Goal: Information Seeking & Learning: Learn about a topic

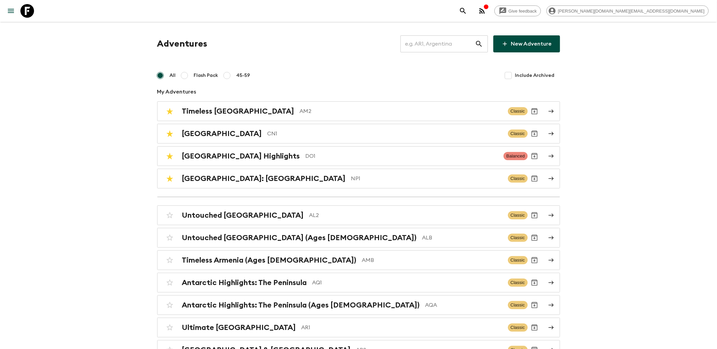
click at [437, 42] on input "text" at bounding box center [438, 43] width 75 height 19
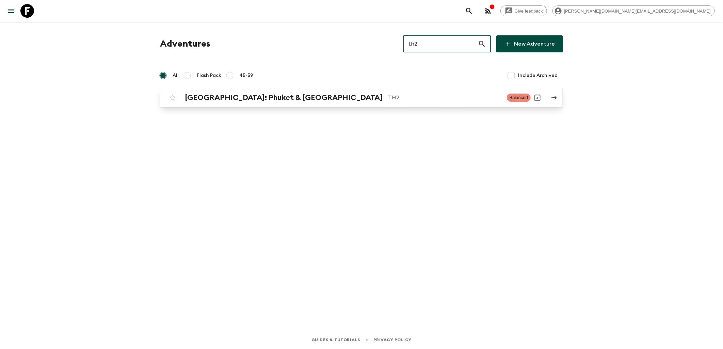
type input "th2"
click at [230, 92] on div "[GEOGRAPHIC_DATA]: Phuket & Andaman Coast TH2 Balanced" at bounding box center [348, 98] width 365 height 14
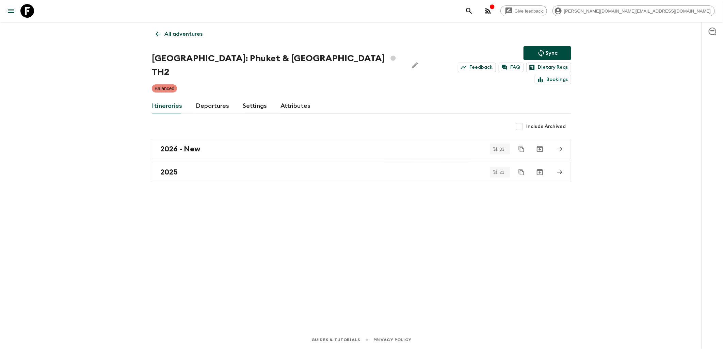
click at [210, 98] on link "Departures" at bounding box center [212, 106] width 33 height 16
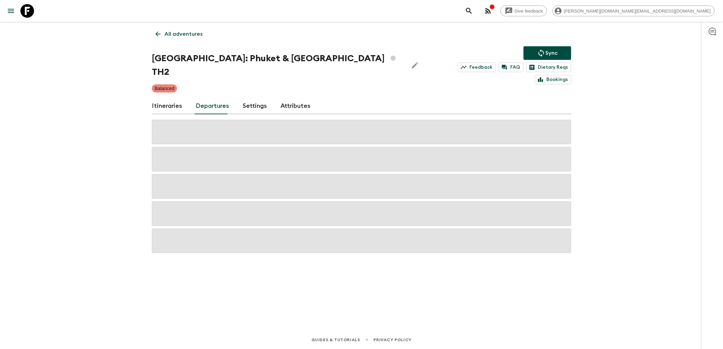
click at [172, 98] on link "Itineraries" at bounding box center [167, 106] width 30 height 16
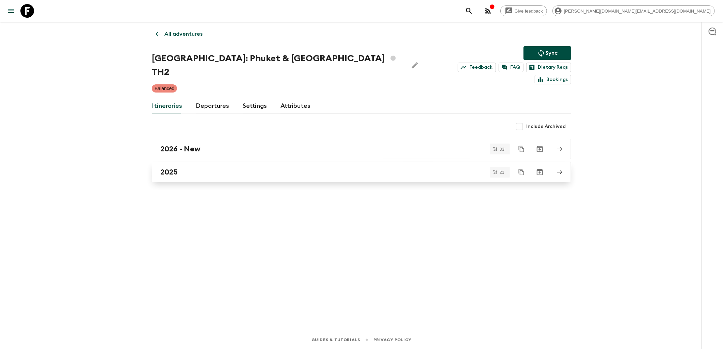
click at [193, 168] on div "2025" at bounding box center [354, 172] width 389 height 9
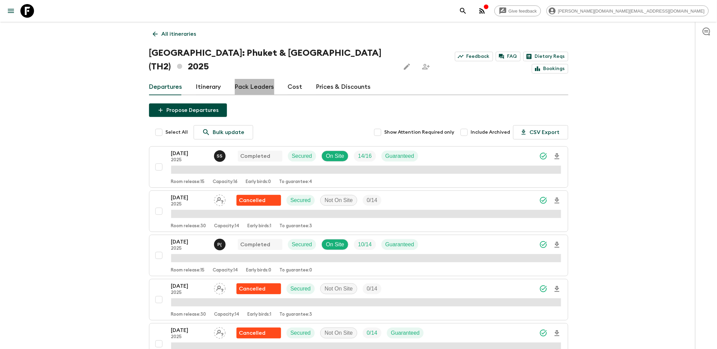
click at [268, 79] on link "Pack Leaders" at bounding box center [254, 87] width 39 height 16
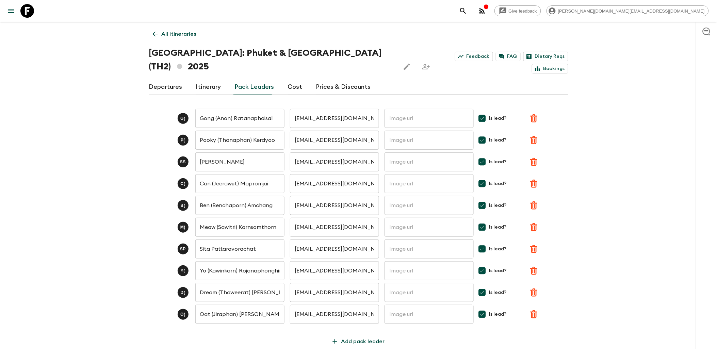
click at [332, 261] on input "[EMAIL_ADDRESS][DOMAIN_NAME]" at bounding box center [334, 270] width 89 height 19
drag, startPoint x: 355, startPoint y: 259, endPoint x: 287, endPoint y: 258, distance: 68.1
click at [287, 261] on div "Y ( Yo (Kawinkarn) Rojanaphonghiran ​ [EMAIL_ADDRESS][DOMAIN_NAME] ​ ​ Is lead?" at bounding box center [358, 270] width 419 height 19
paste input "yahoo"
click at [546, 267] on p "Save" at bounding box center [548, 271] width 13 height 8
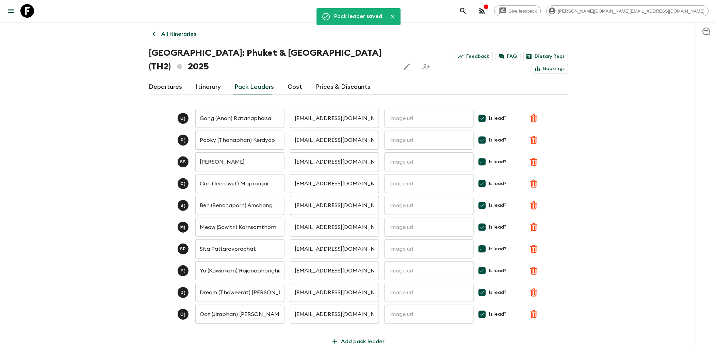
type input "[EMAIL_ADDRESS][DOMAIN_NAME]"
click at [31, 12] on icon at bounding box center [27, 11] width 14 height 14
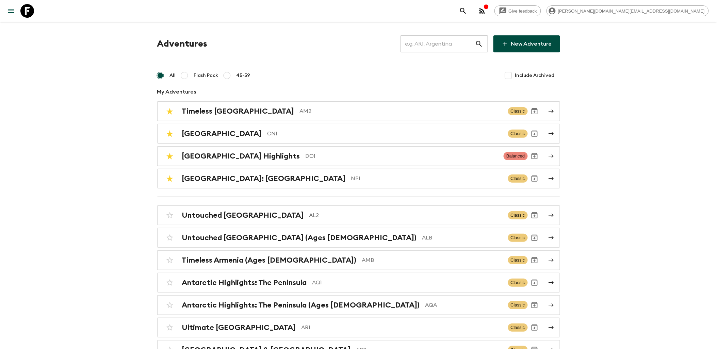
click at [435, 41] on input "text" at bounding box center [438, 43] width 75 height 19
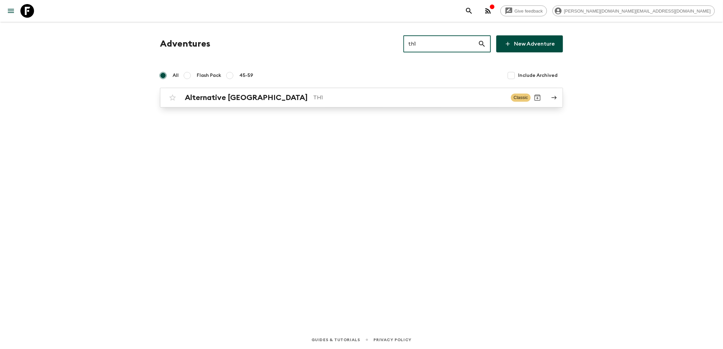
type input "th1"
click at [211, 107] on link "Alternative [GEOGRAPHIC_DATA] TH1 Classic" at bounding box center [361, 98] width 403 height 20
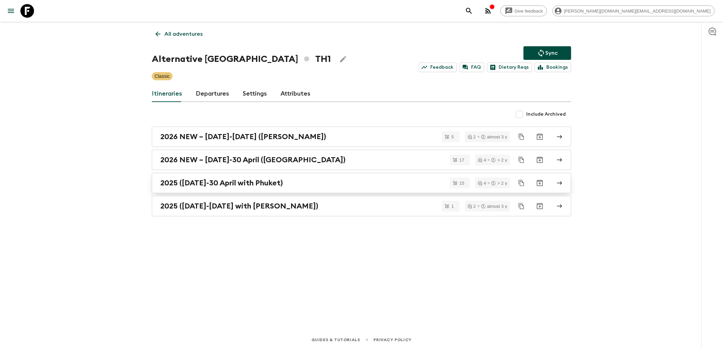
click at [228, 184] on h2 "2025 ([DATE]-30 April with Phuket)" at bounding box center [221, 183] width 123 height 9
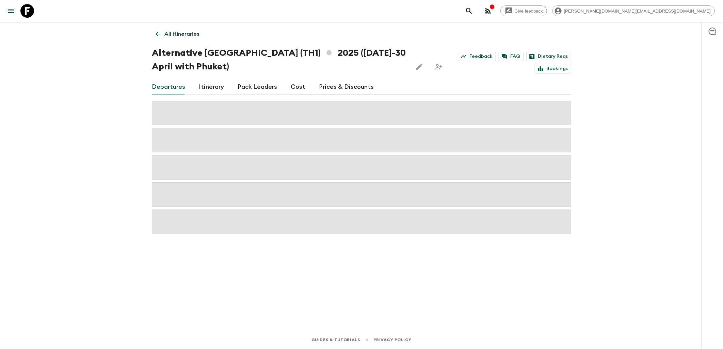
click at [258, 88] on link "Pack Leaders" at bounding box center [257, 87] width 39 height 16
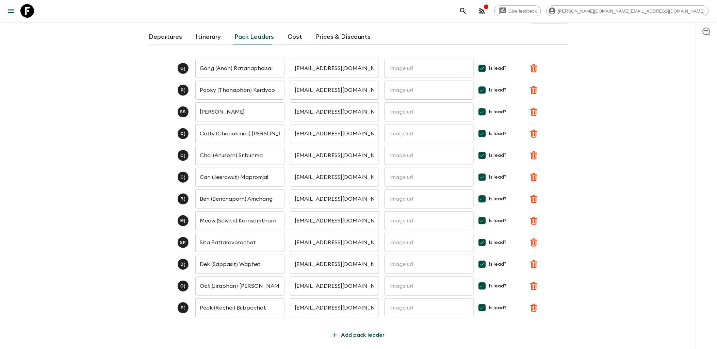
scroll to position [38, 0]
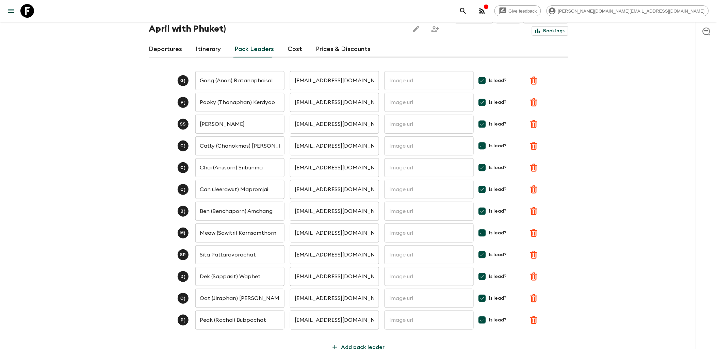
click at [21, 8] on icon at bounding box center [27, 11] width 14 height 14
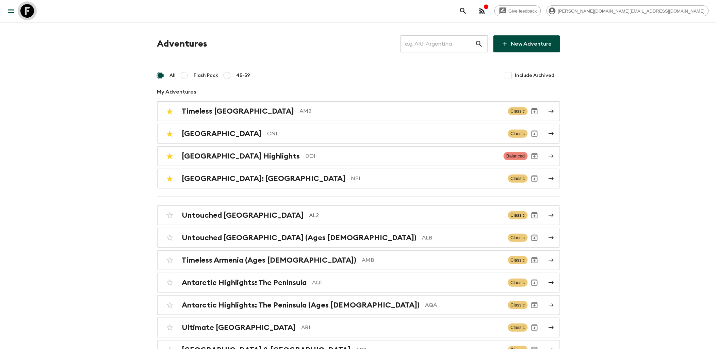
click at [21, 13] on icon at bounding box center [27, 11] width 14 height 14
